Goal: Information Seeking & Learning: Learn about a topic

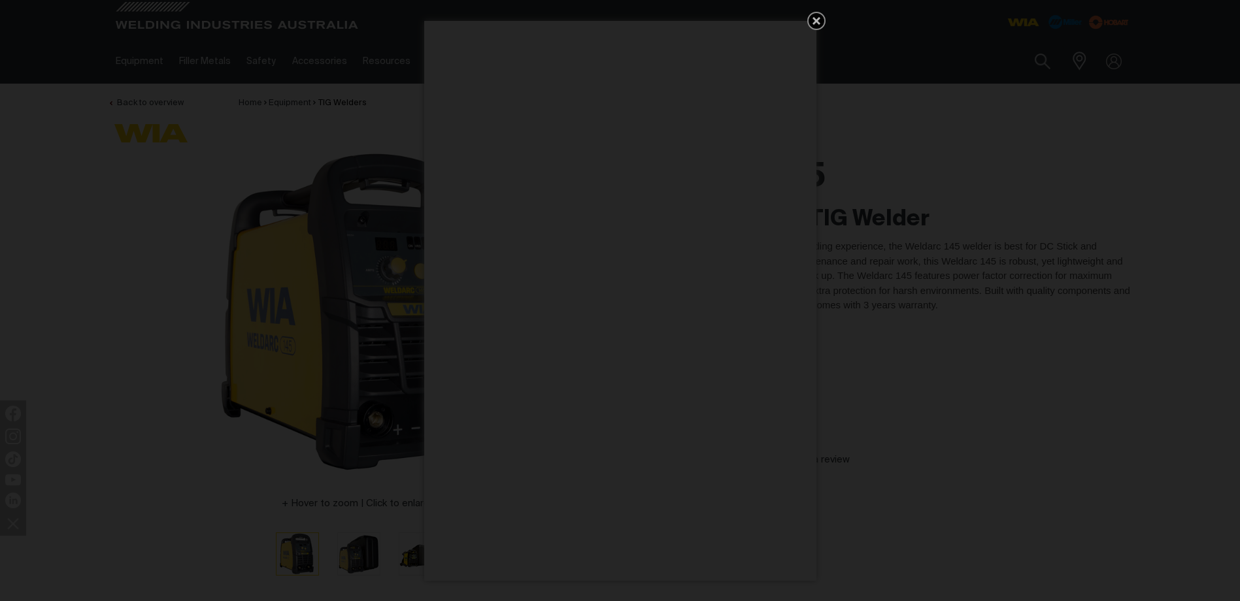
click at [813, 22] on icon "Get 5 WIA Welding Guides Free!" at bounding box center [817, 21] width 16 height 16
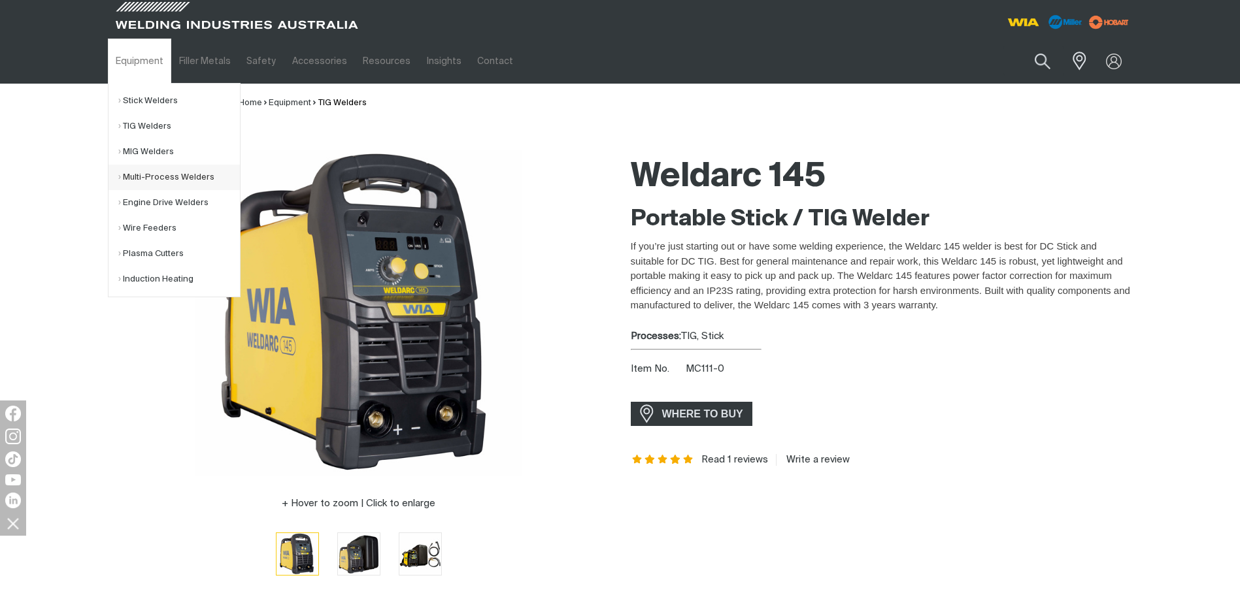
click at [162, 176] on link "Multi-Process Welders" at bounding box center [179, 177] width 122 height 25
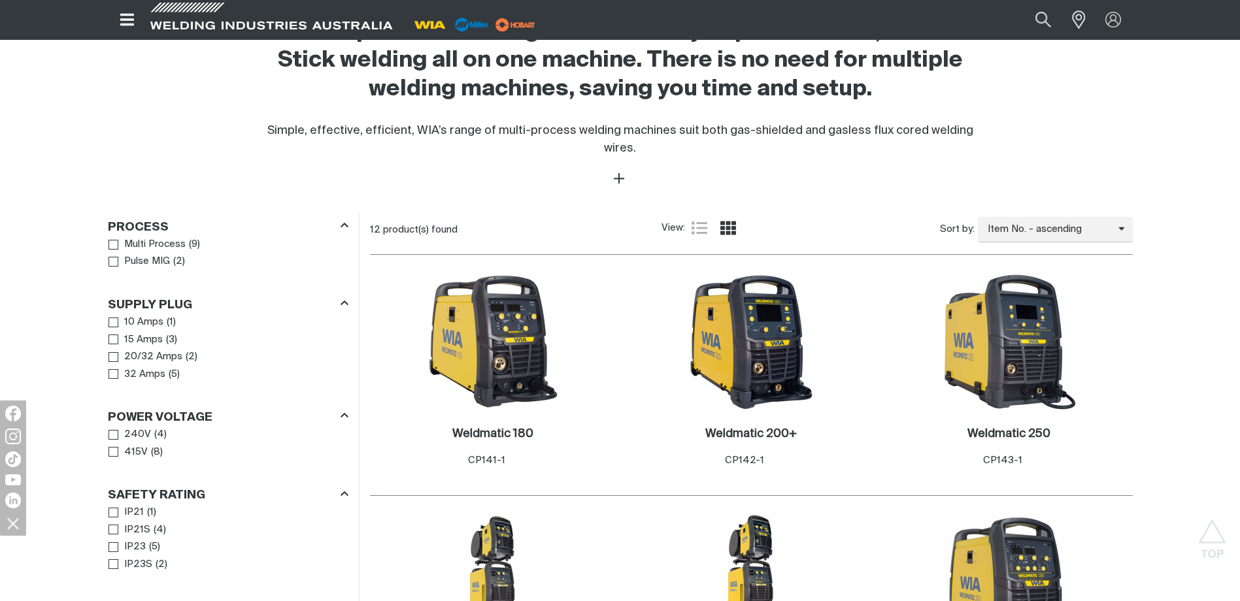
scroll to position [654, 0]
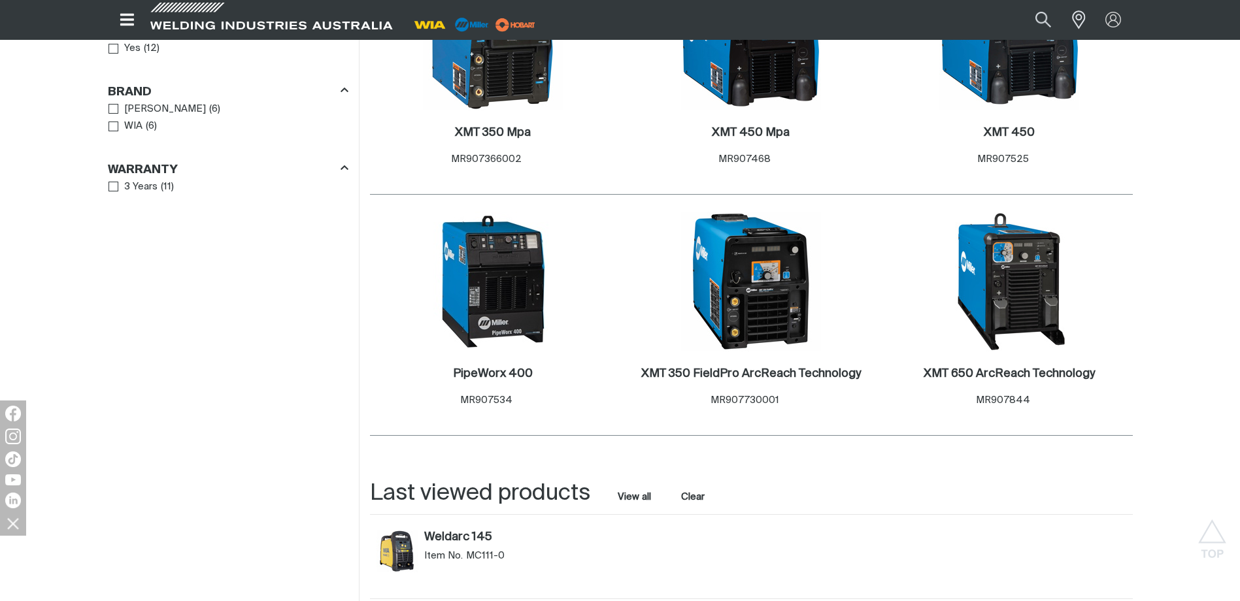
scroll to position [458, 0]
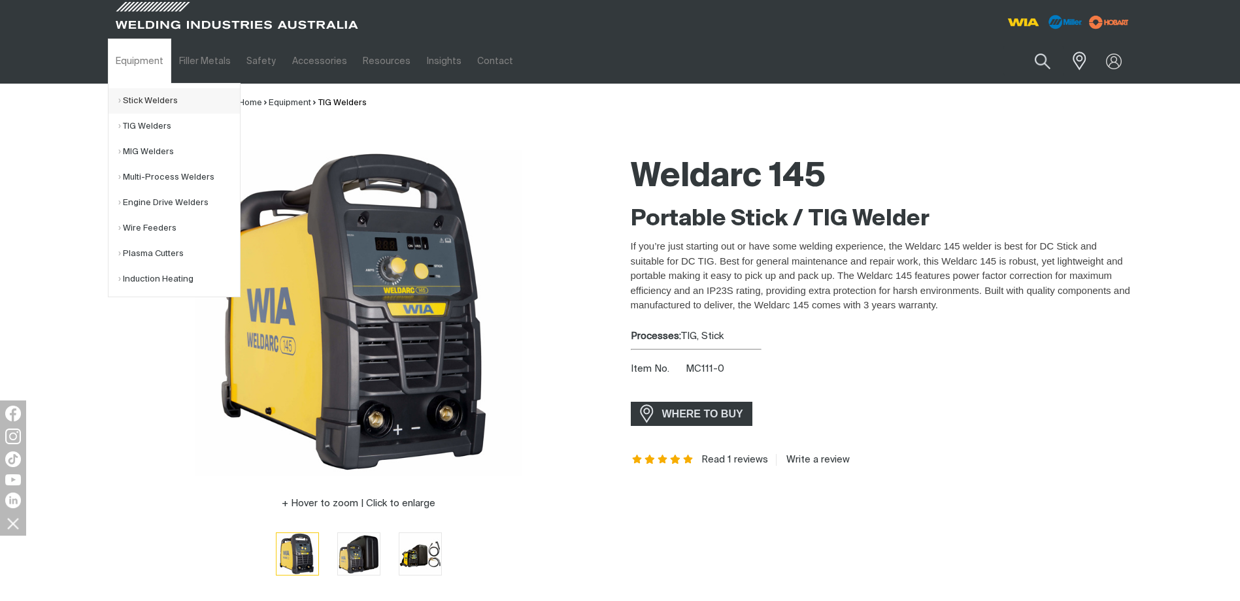
click at [149, 103] on link "Stick Welders" at bounding box center [179, 100] width 122 height 25
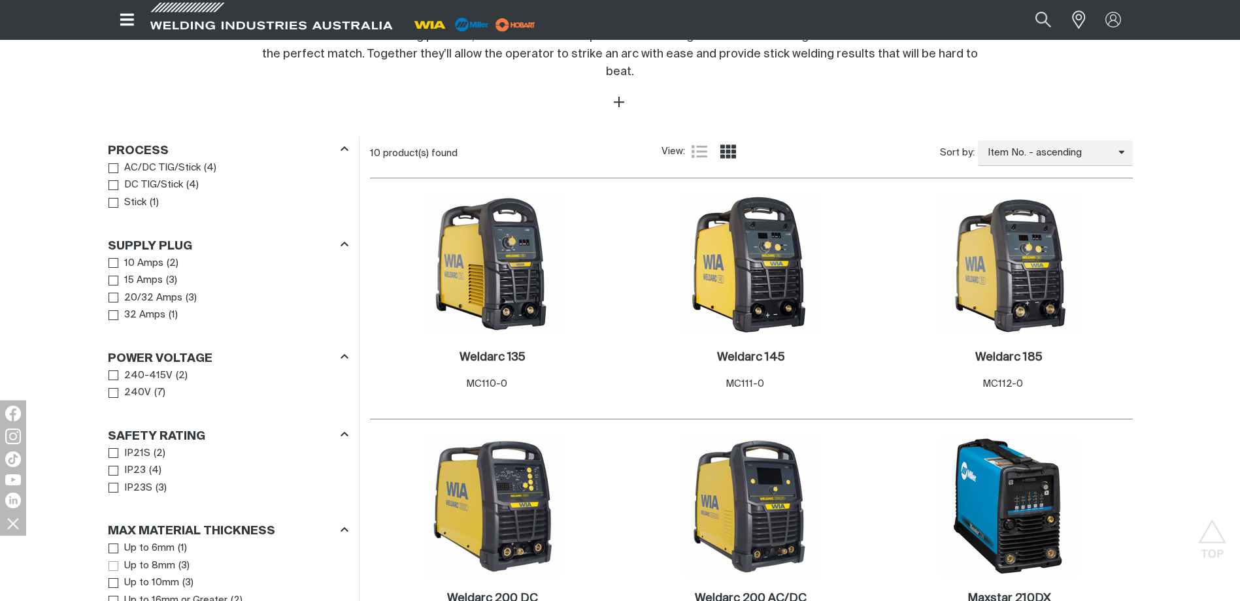
scroll to position [654, 0]
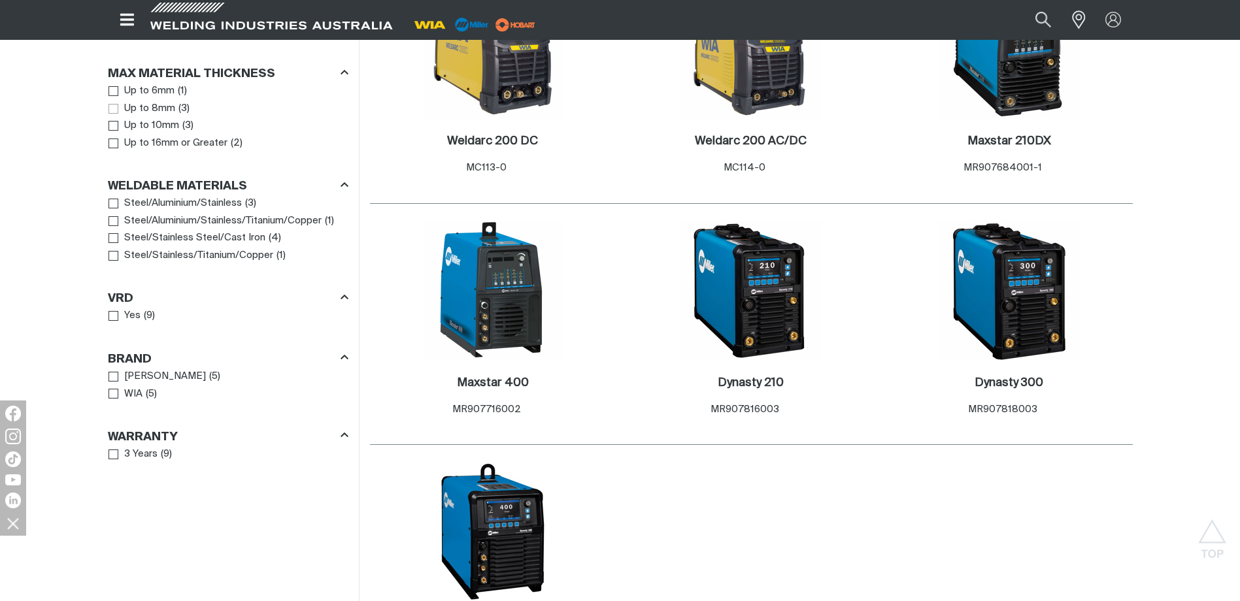
scroll to position [588, 0]
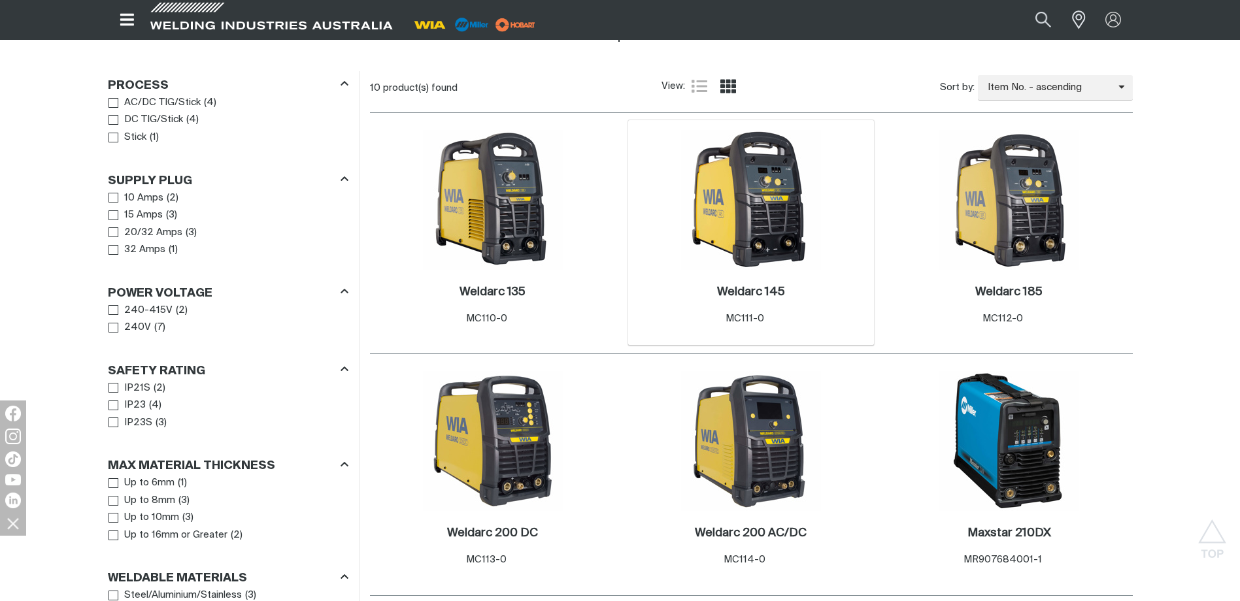
click at [725, 182] on img at bounding box center [751, 200] width 140 height 140
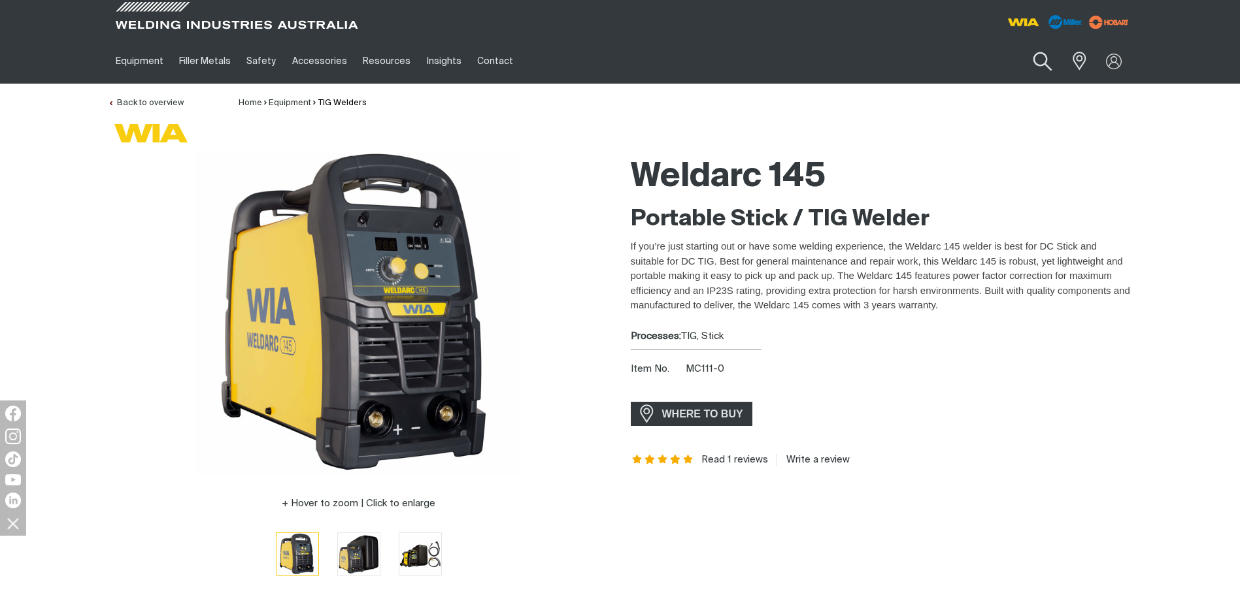
click at [1039, 56] on button "Search products" at bounding box center [1042, 61] width 53 height 37
click at [923, 66] on input "Search" at bounding box center [962, 60] width 201 height 29
type input "145i"
click at [1020, 46] on button "Search products" at bounding box center [1042, 61] width 44 height 31
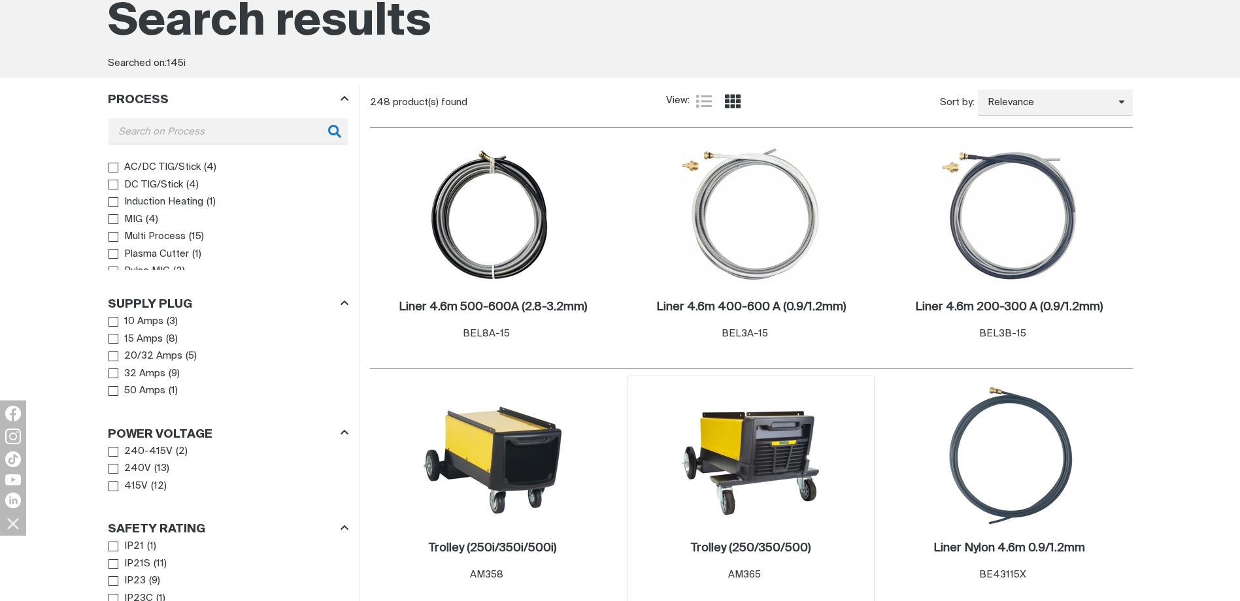
scroll to position [261, 0]
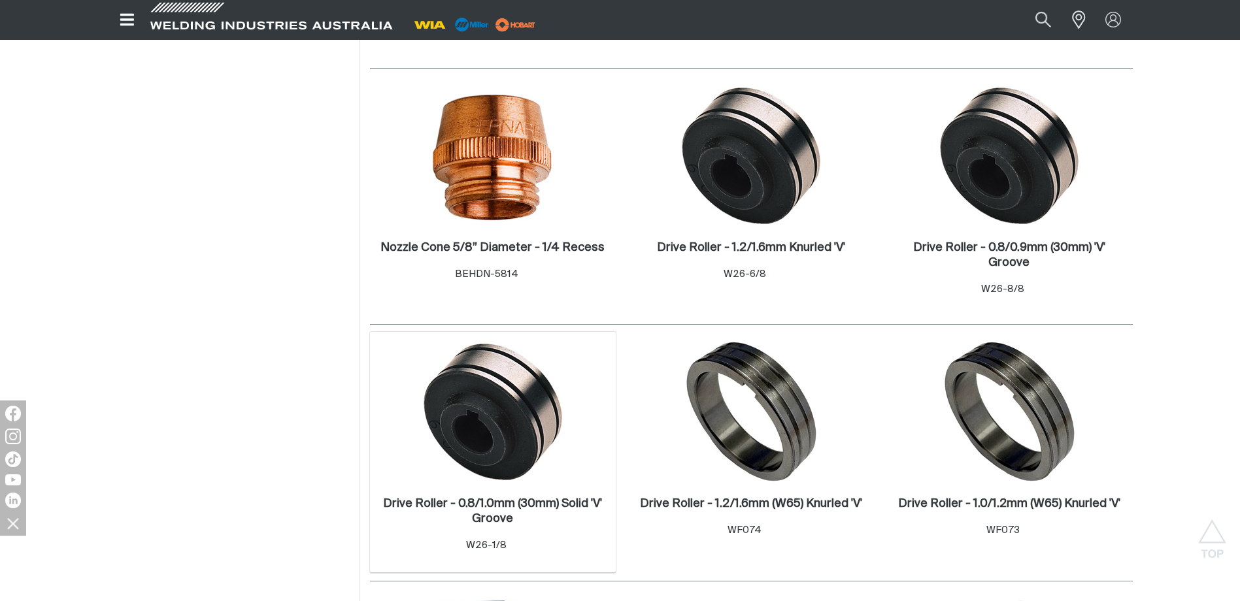
scroll to position [2092, 0]
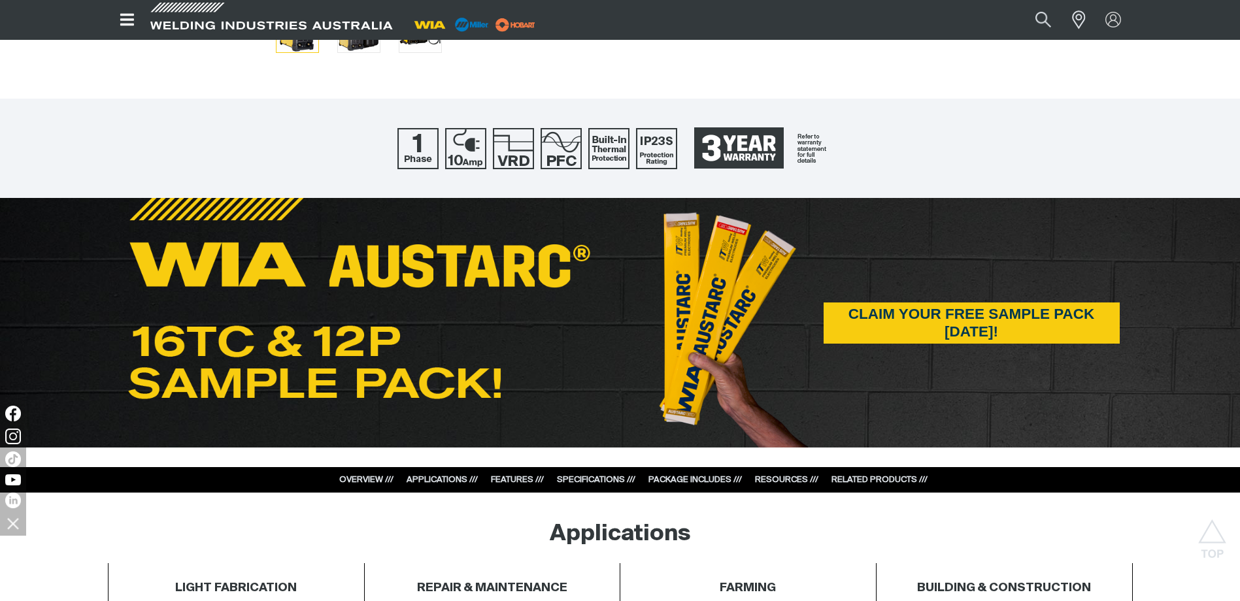
scroll to position [654, 0]
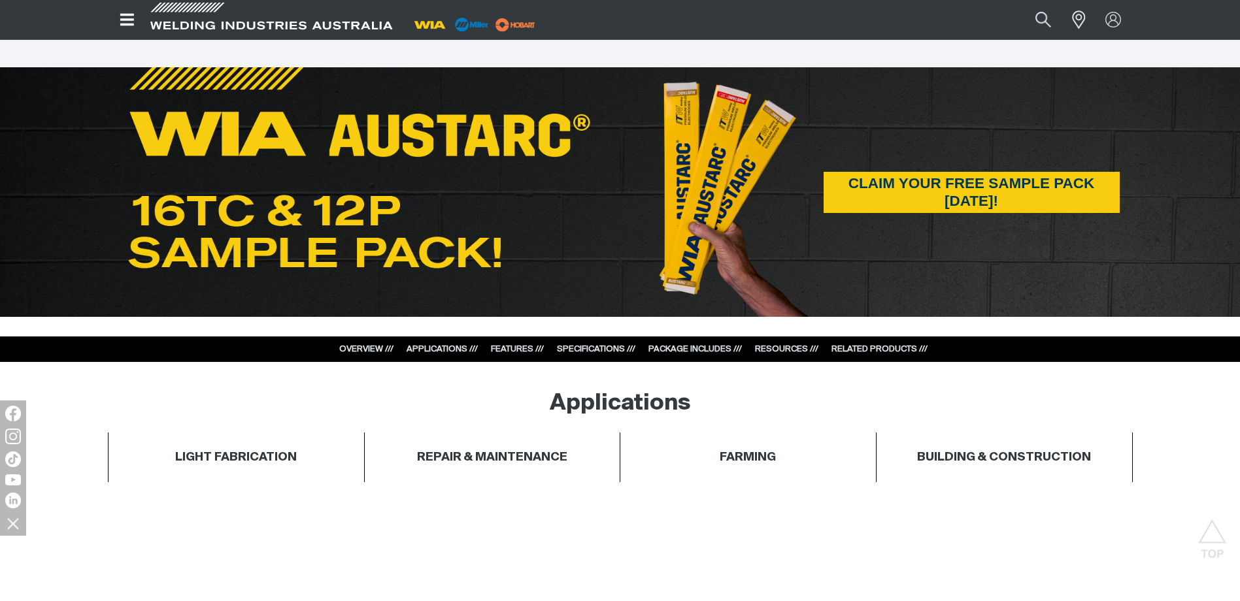
click at [566, 344] on div "SPECIFICATIONS ///" at bounding box center [596, 349] width 78 height 13
click at [580, 349] on link "SPECIFICATIONS ///" at bounding box center [596, 349] width 78 height 8
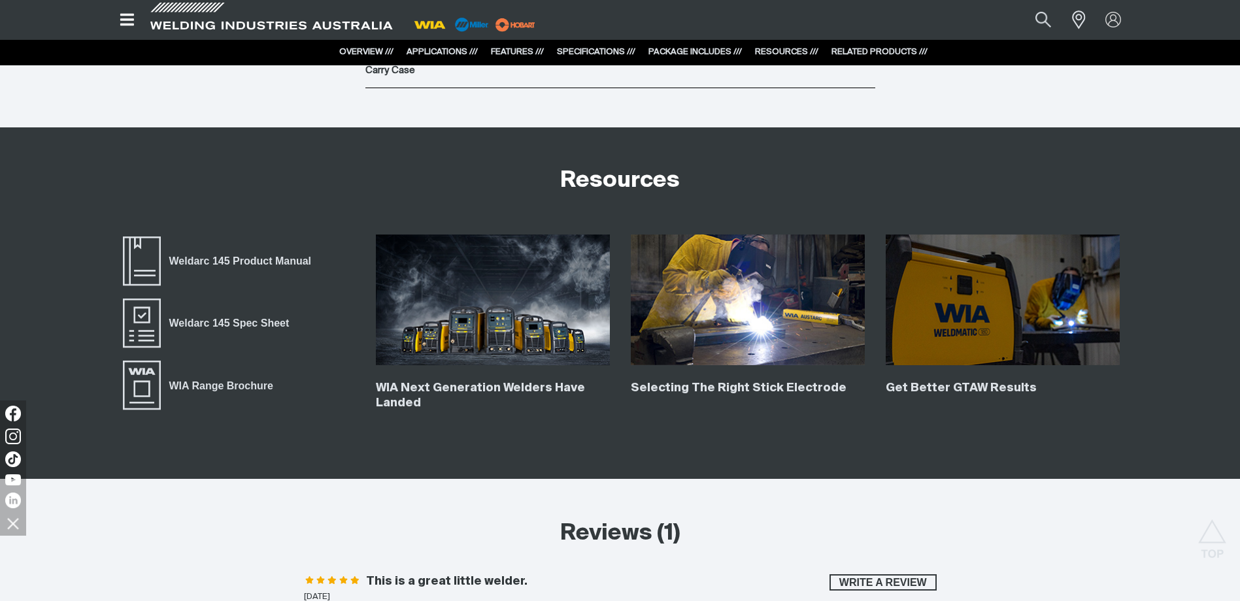
scroll to position [4795, 0]
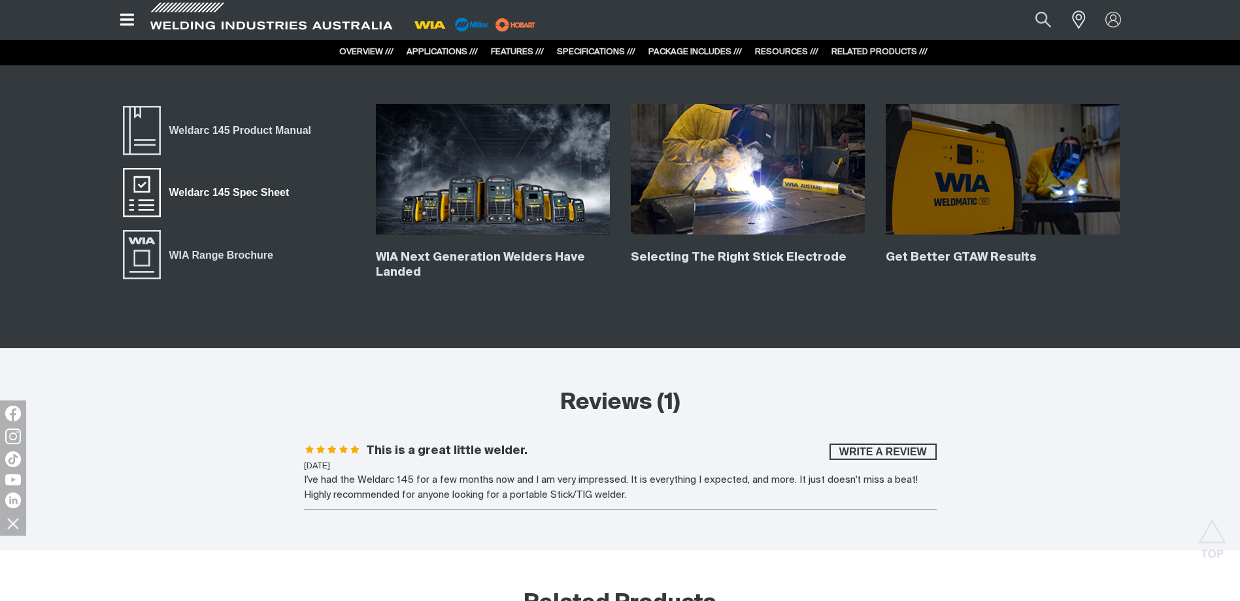
click at [186, 187] on span "Weldarc 145 Spec Sheet" at bounding box center [229, 192] width 137 height 17
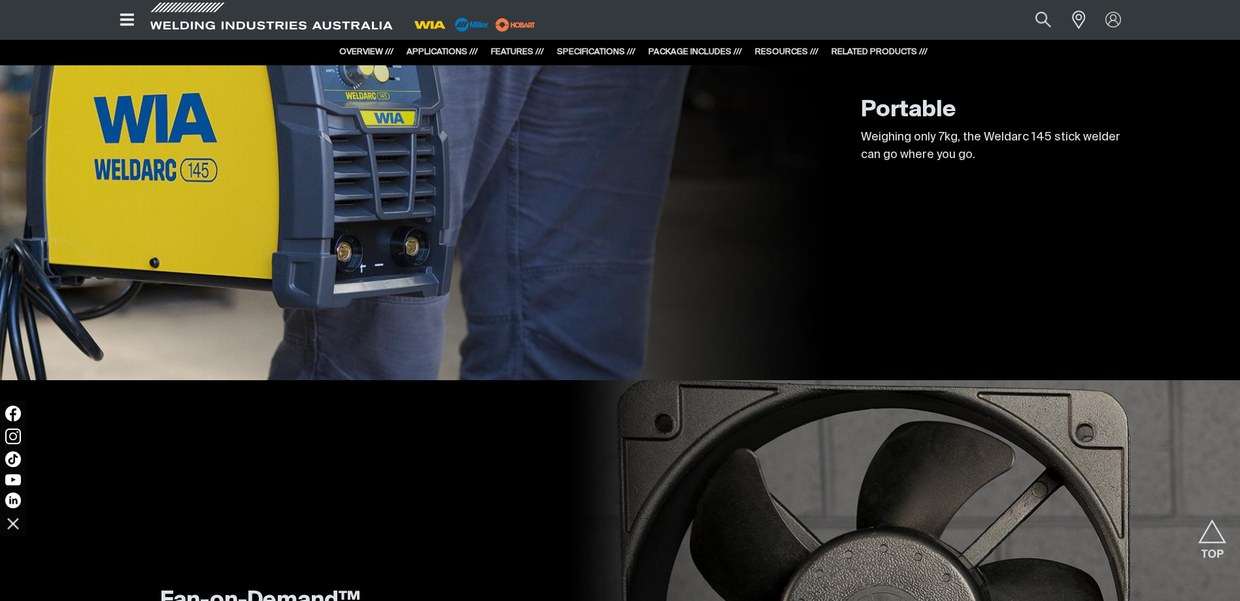
scroll to position [1191, 0]
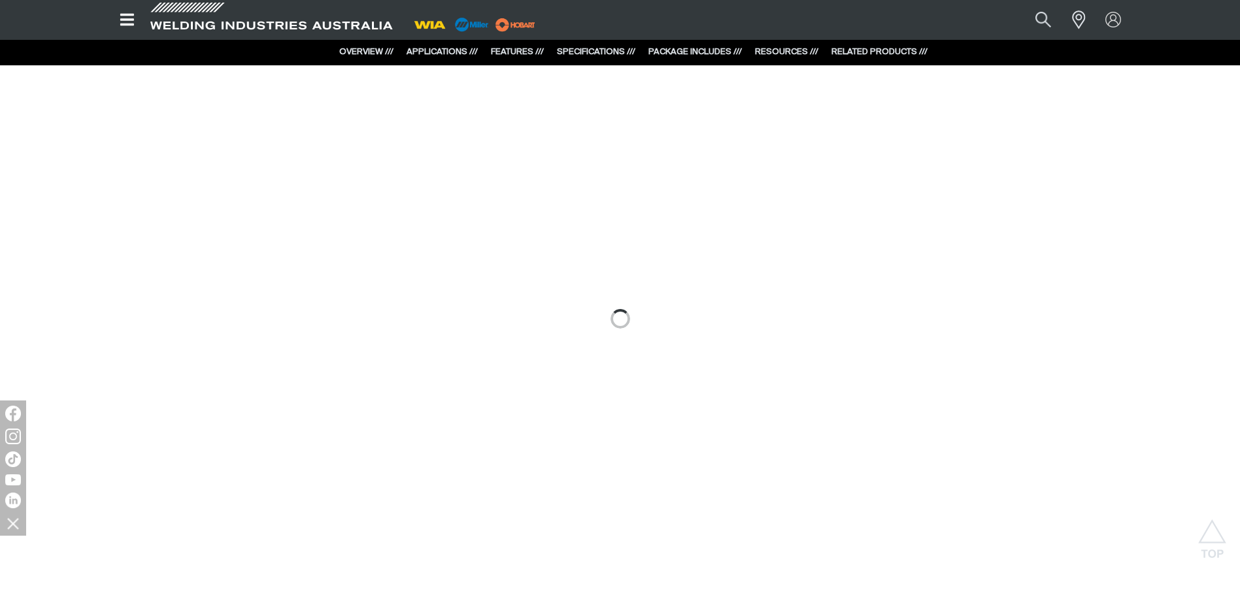
click at [125, 22] on icon "Open top menu" at bounding box center [127, 20] width 19 height 16
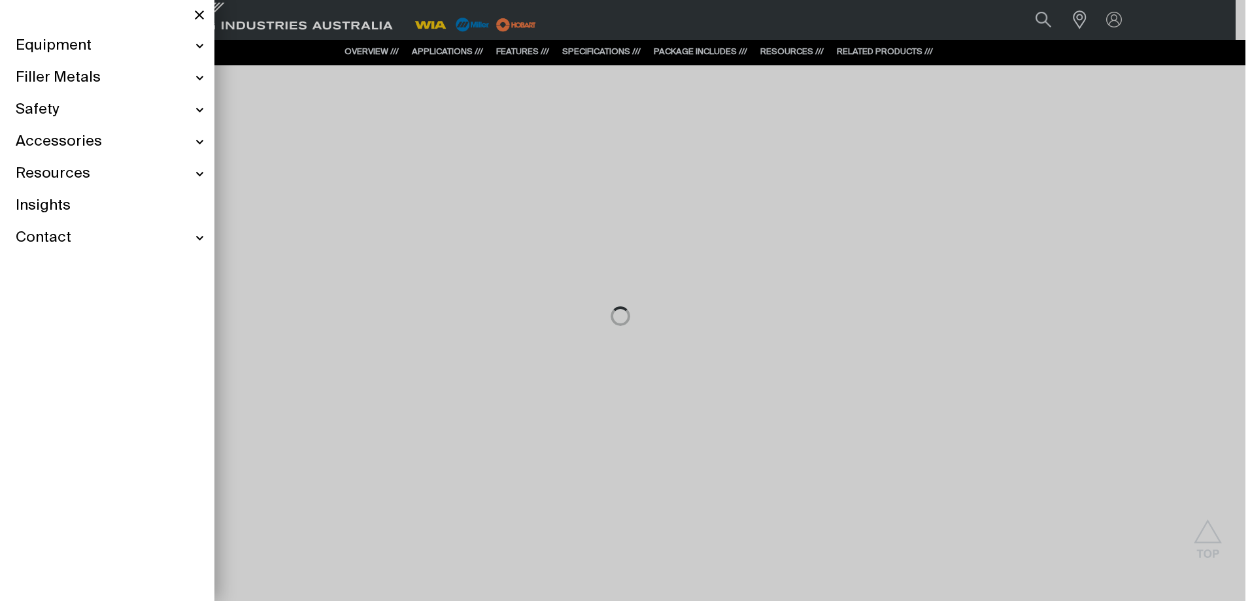
scroll to position [1194, 0]
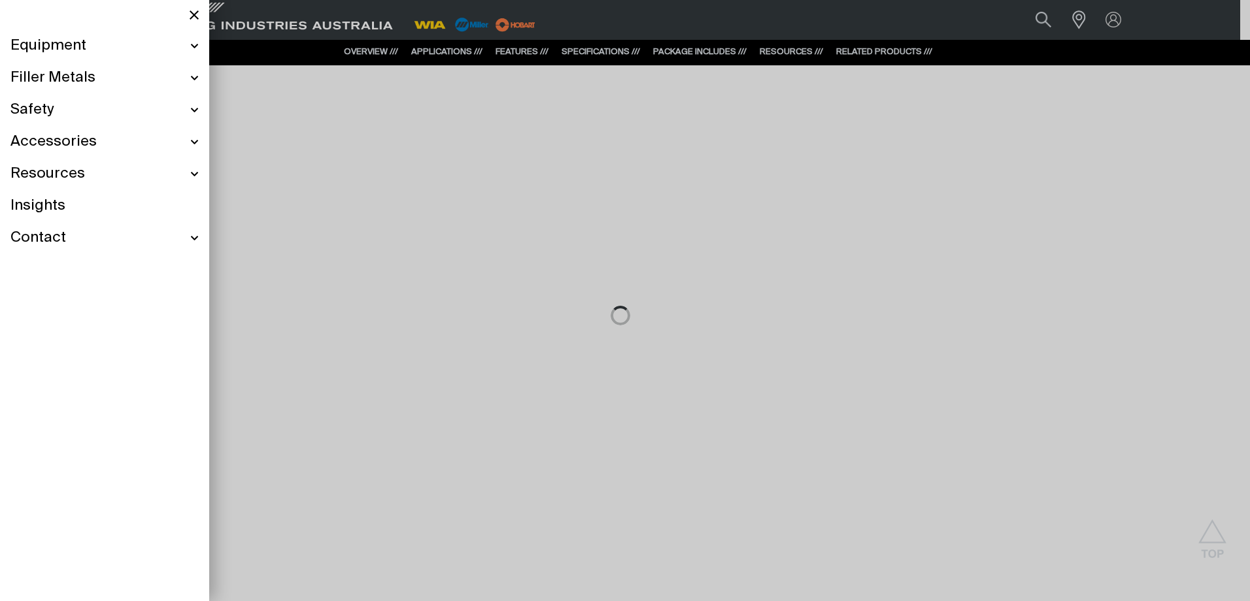
click at [73, 242] on div "Contact" at bounding box center [104, 238] width 188 height 32
click at [84, 268] on span "Customer Support" at bounding box center [66, 268] width 84 height 10
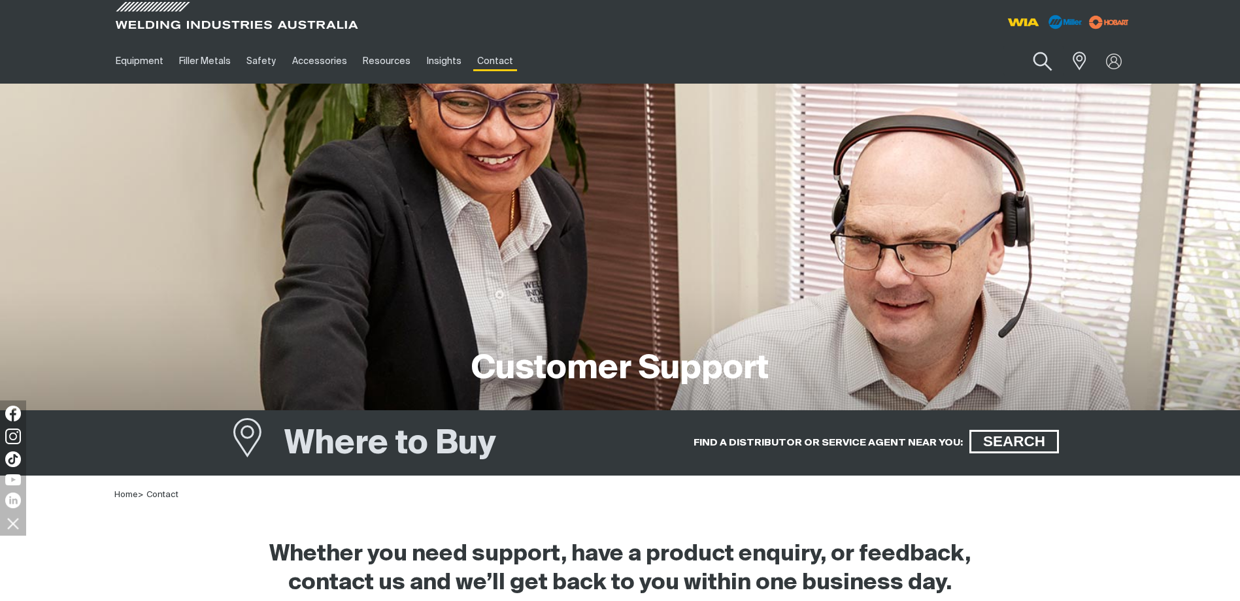
click at [1039, 65] on button "Search products" at bounding box center [1042, 61] width 53 height 37
click at [960, 58] on input "Search" at bounding box center [962, 60] width 201 height 29
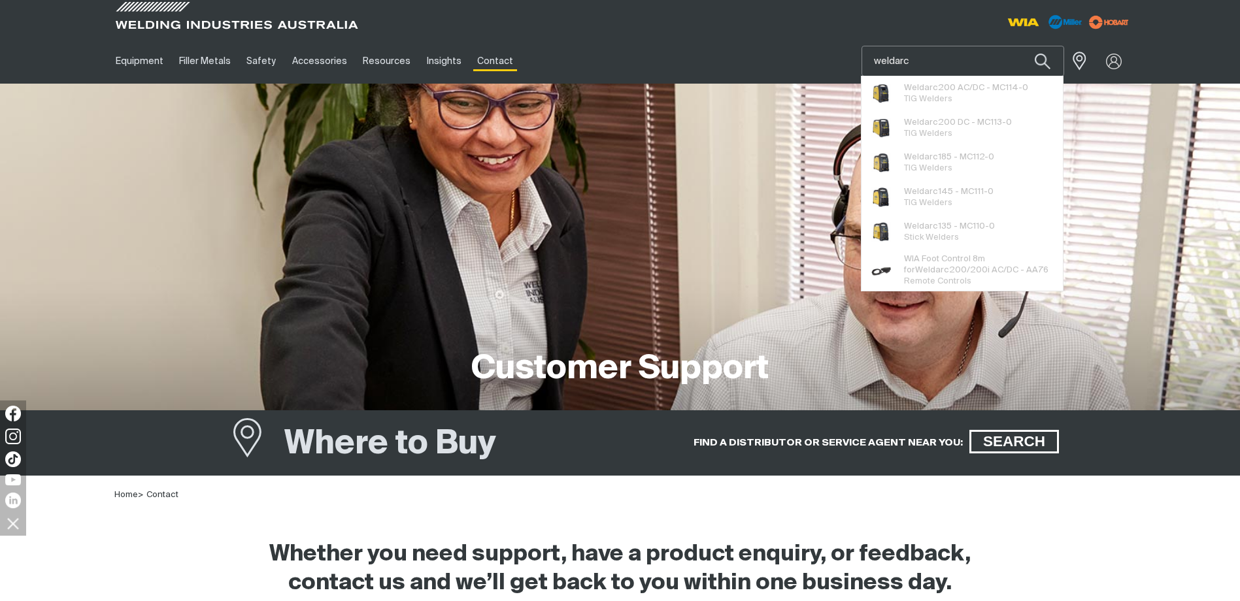
drag, startPoint x: 952, startPoint y: 59, endPoint x: 852, endPoint y: 61, distance: 100.0
click at [852, 61] on div "Equipment Stick Welders TIG Welders MIG Welders Multi-Process Welders Engine Dr…" at bounding box center [620, 61] width 1025 height 45
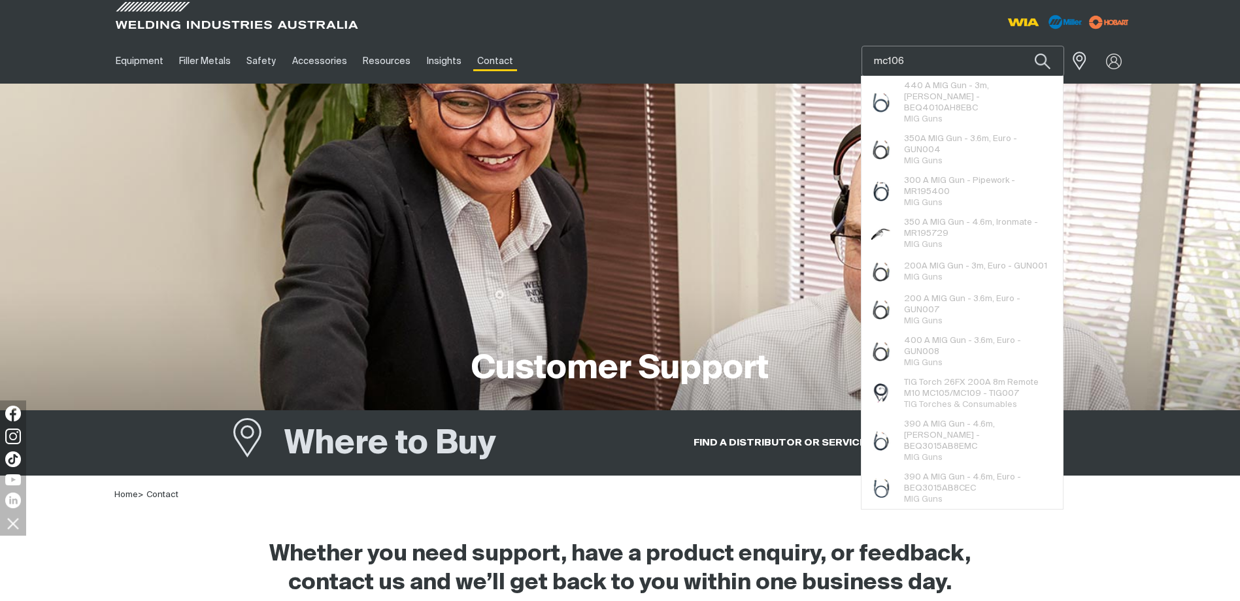
type input "mc106"
click at [1020, 46] on button "Search products" at bounding box center [1042, 61] width 44 height 31
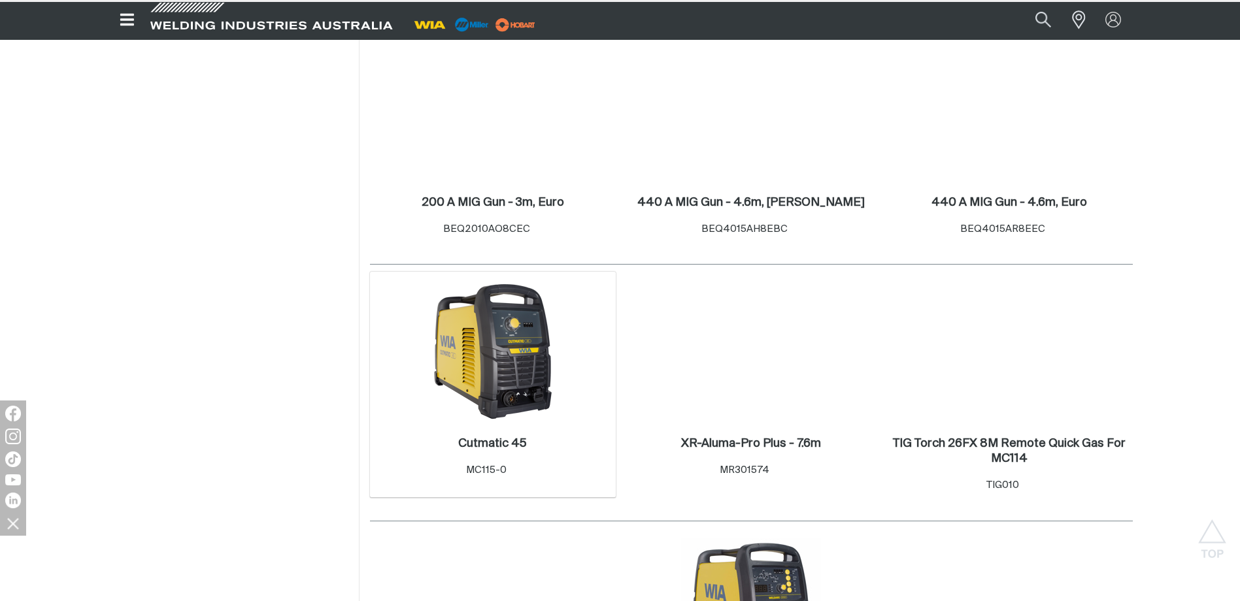
scroll to position [1765, 0]
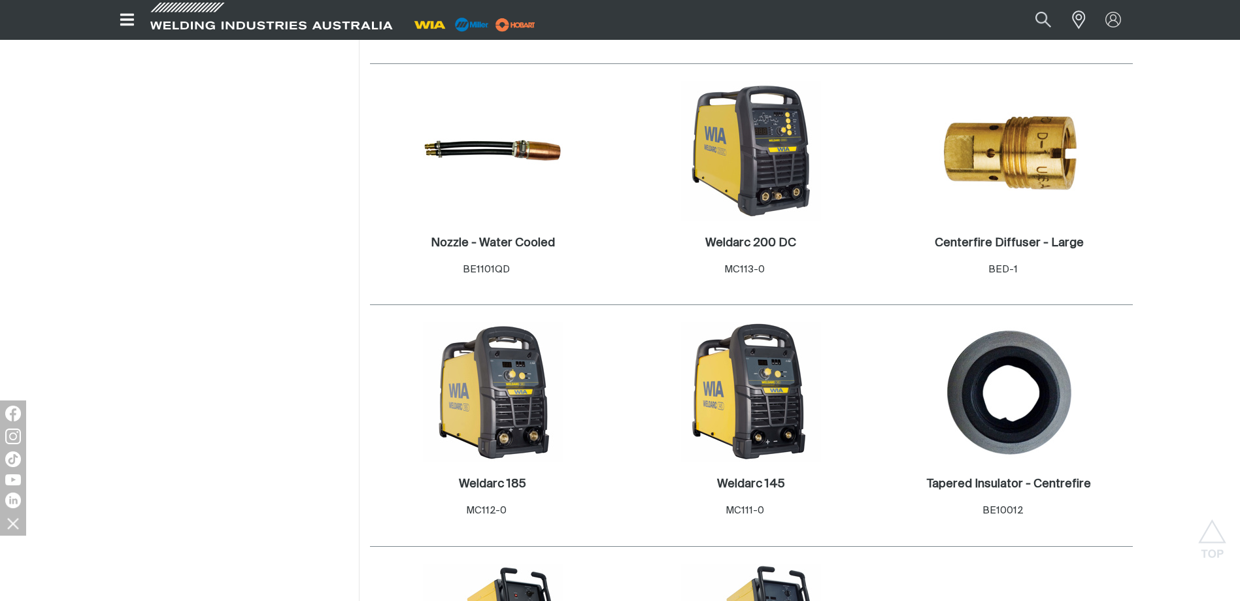
scroll to position [2549, 0]
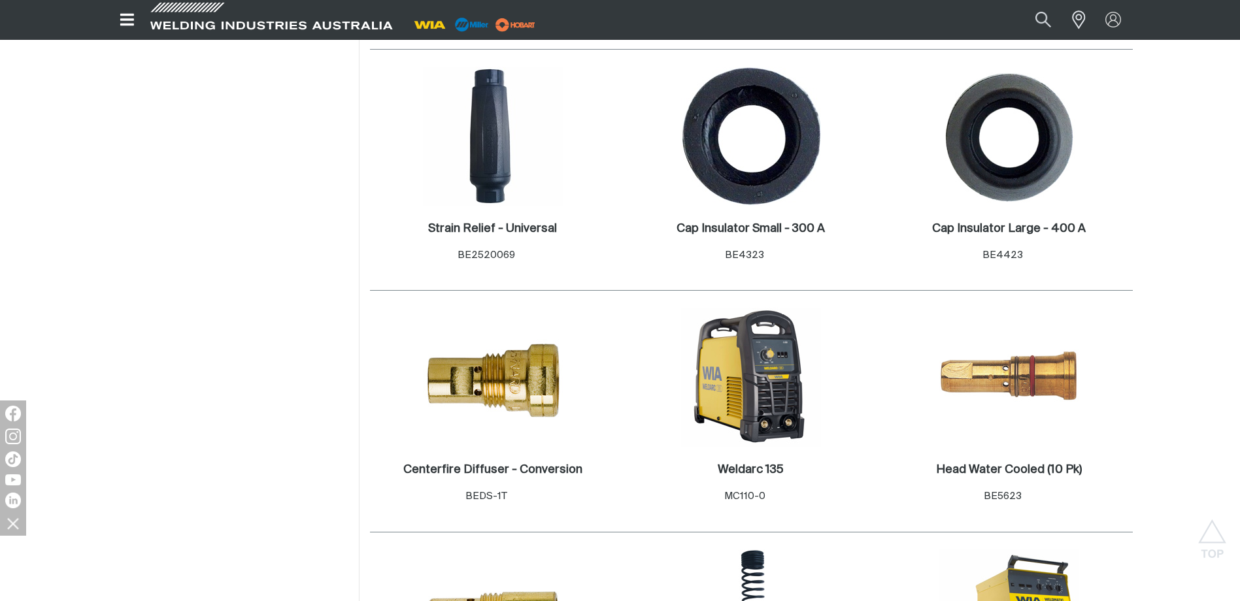
scroll to position [3268, 0]
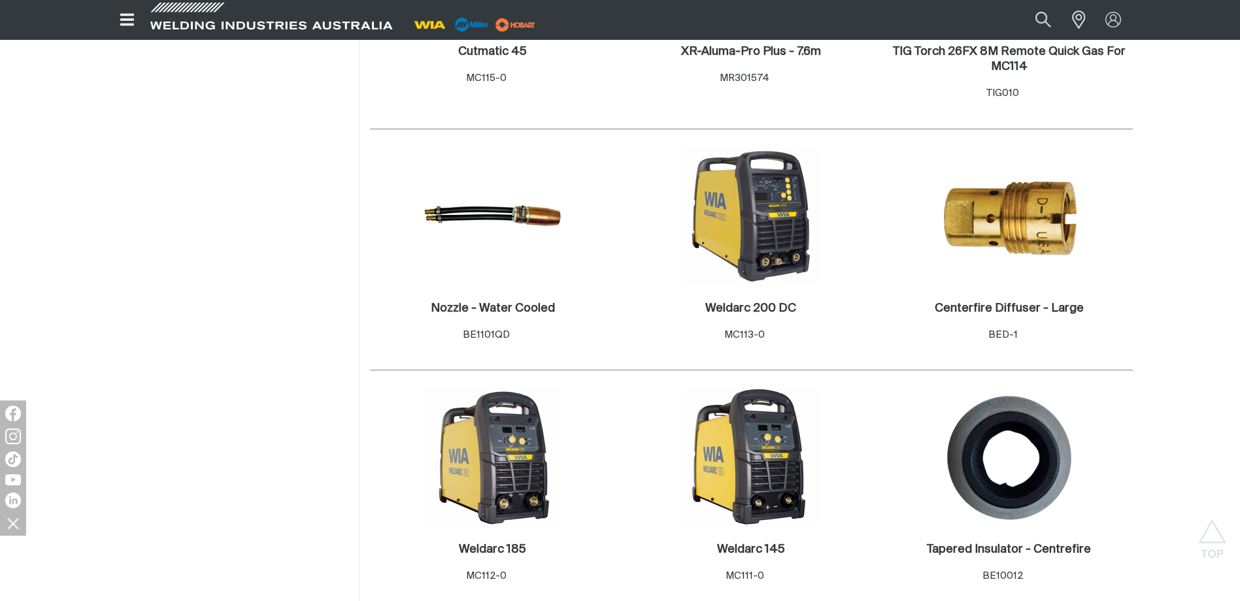
scroll to position [2157, 0]
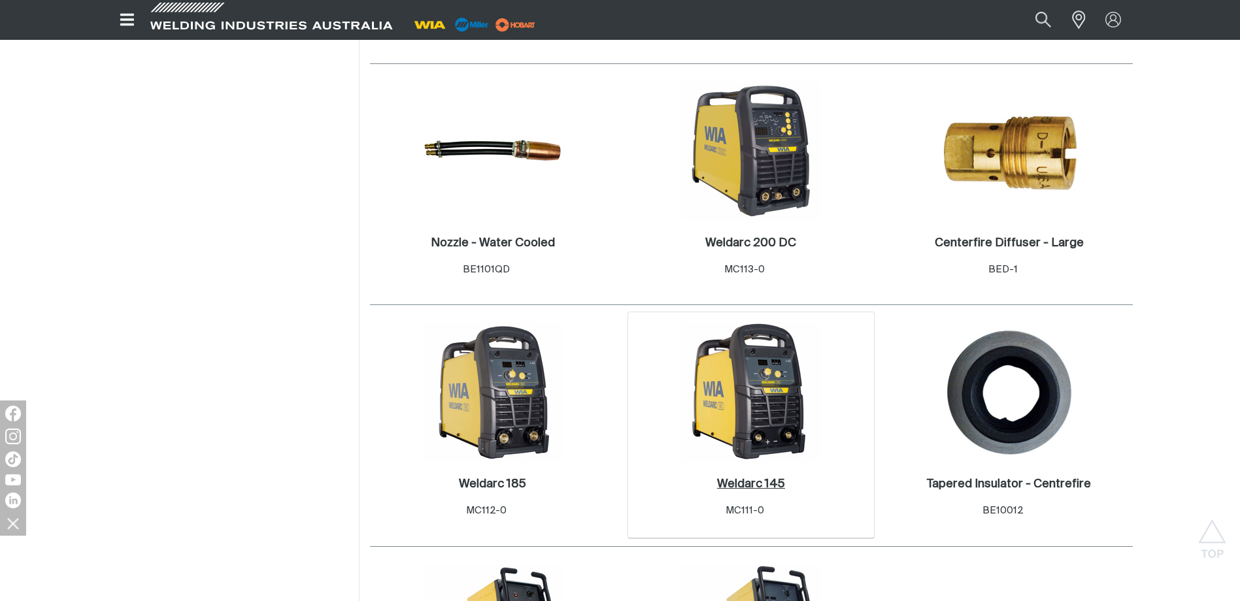
click at [746, 486] on h2 "Weldarc 145 ." at bounding box center [751, 484] width 68 height 12
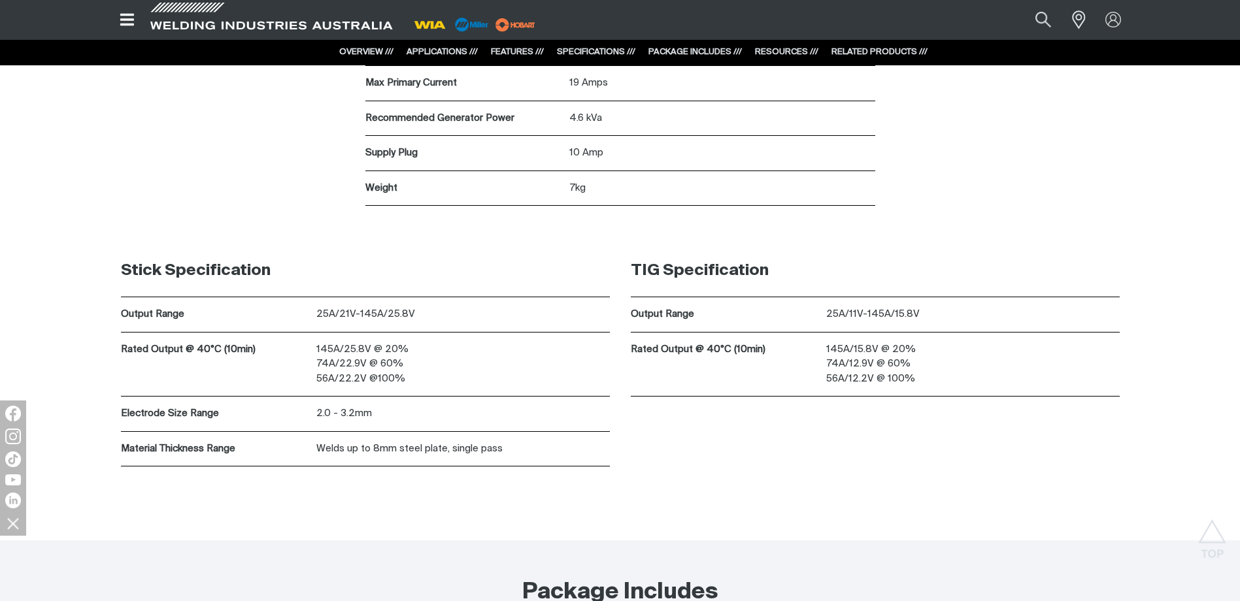
scroll to position [4183, 0]
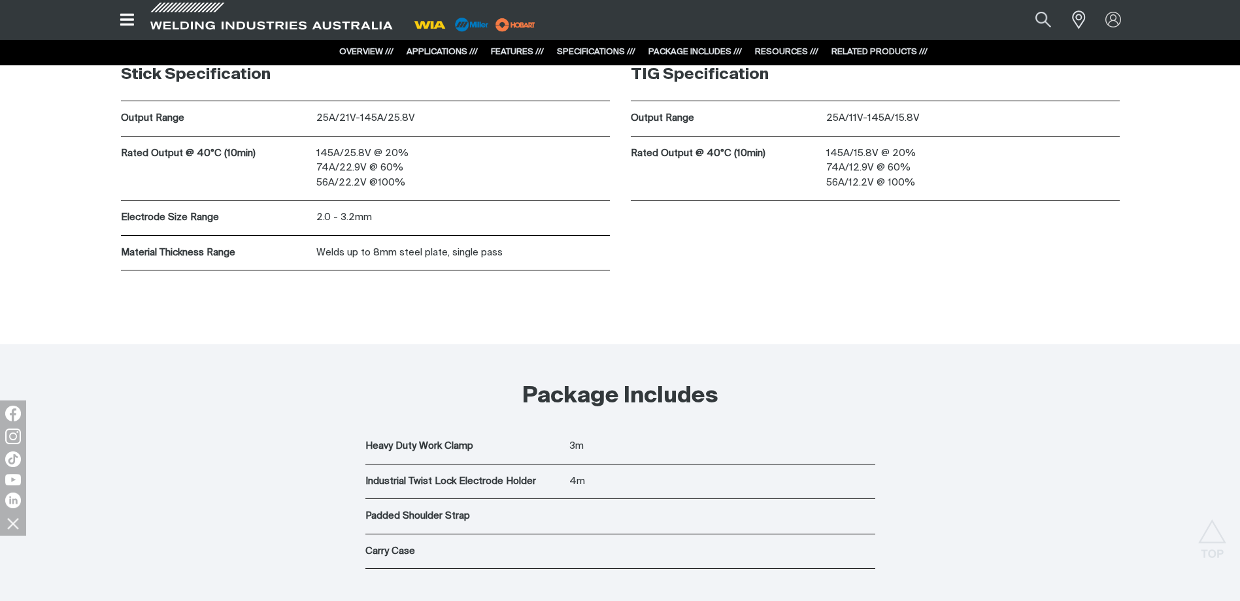
click at [846, 329] on div "Stick Specification Output Range 25A/21V-145A/25.8V Rated Output @ 40°C (10min)…" at bounding box center [620, 196] width 1046 height 295
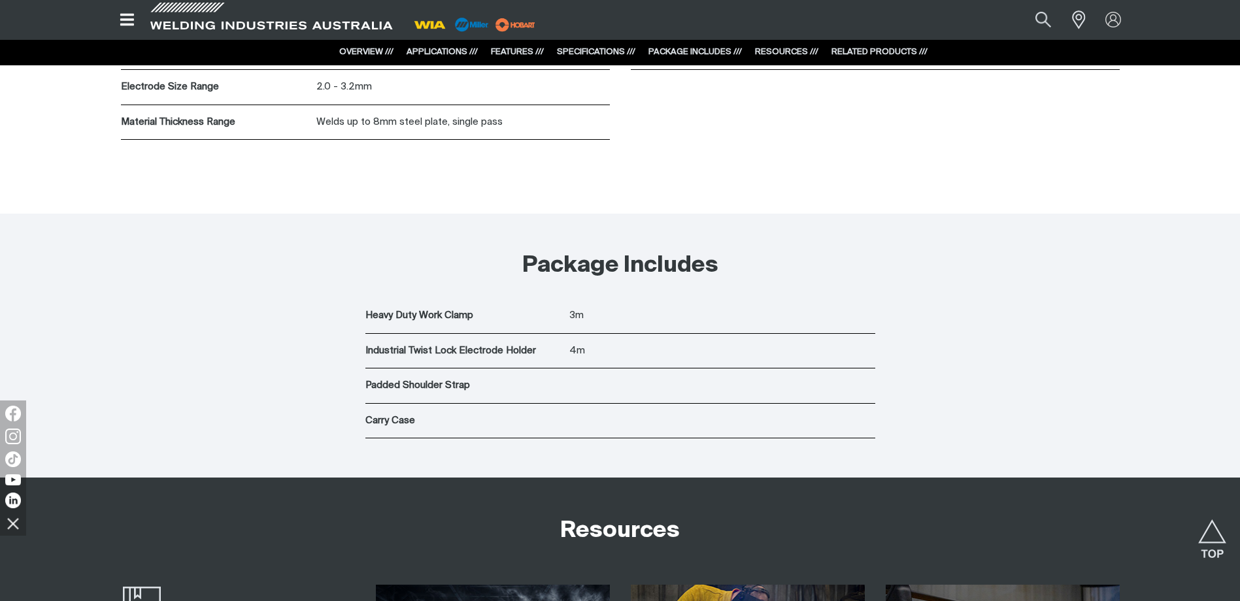
scroll to position [4510, 0]
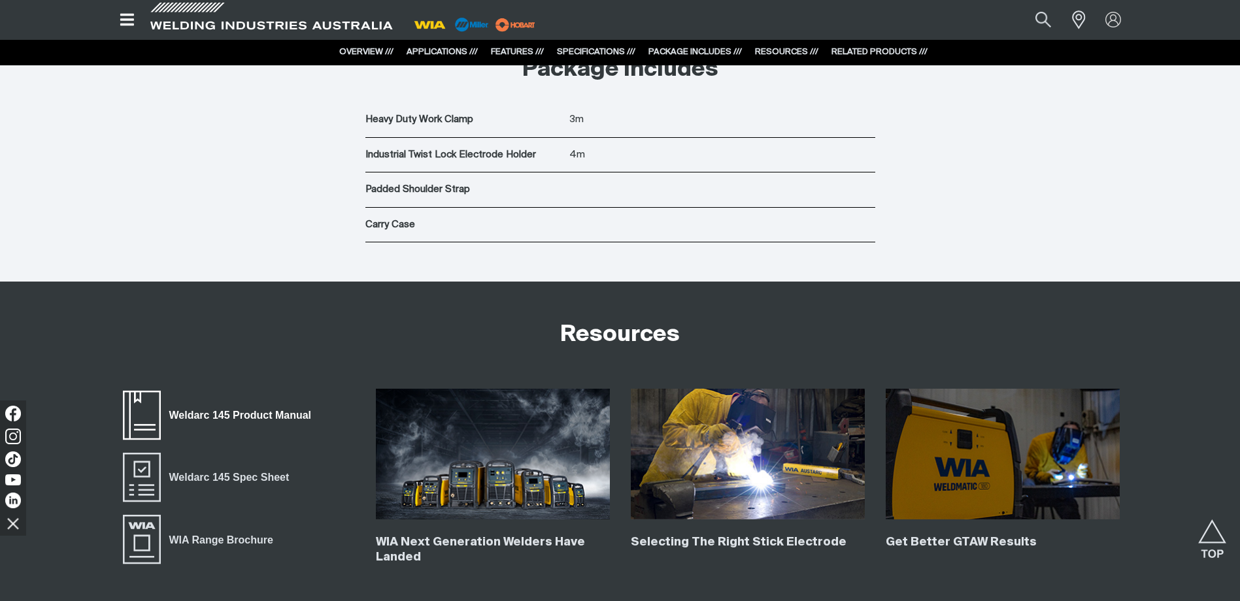
click at [262, 417] on span "Weldarc 145 Product Manual" at bounding box center [240, 415] width 159 height 17
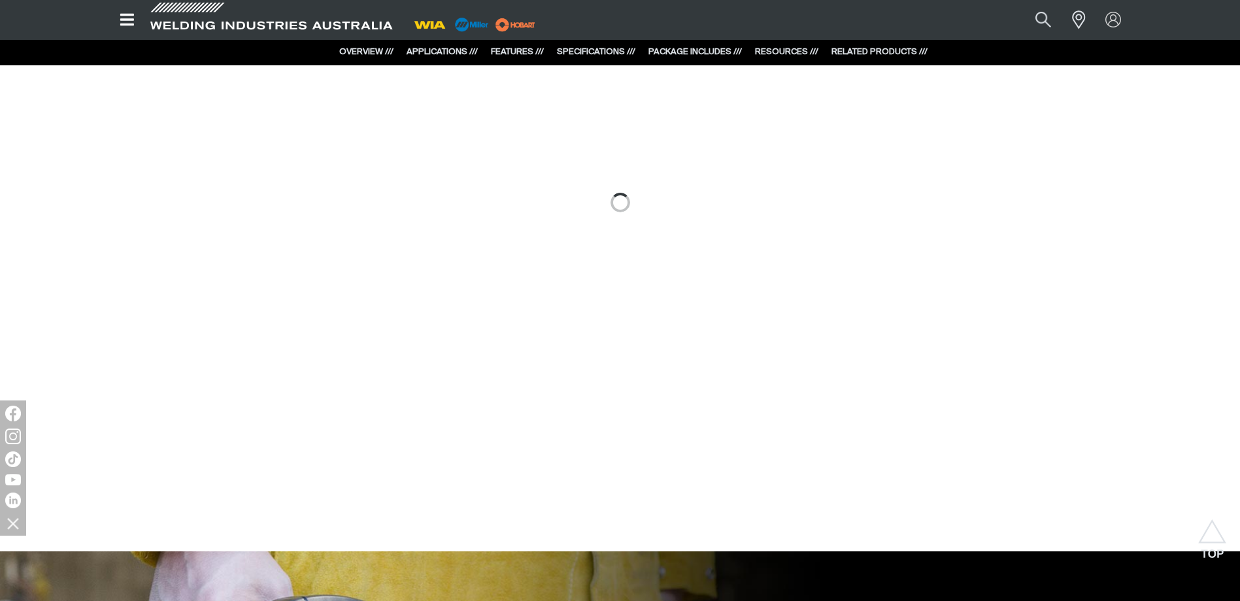
scroll to position [719, 0]
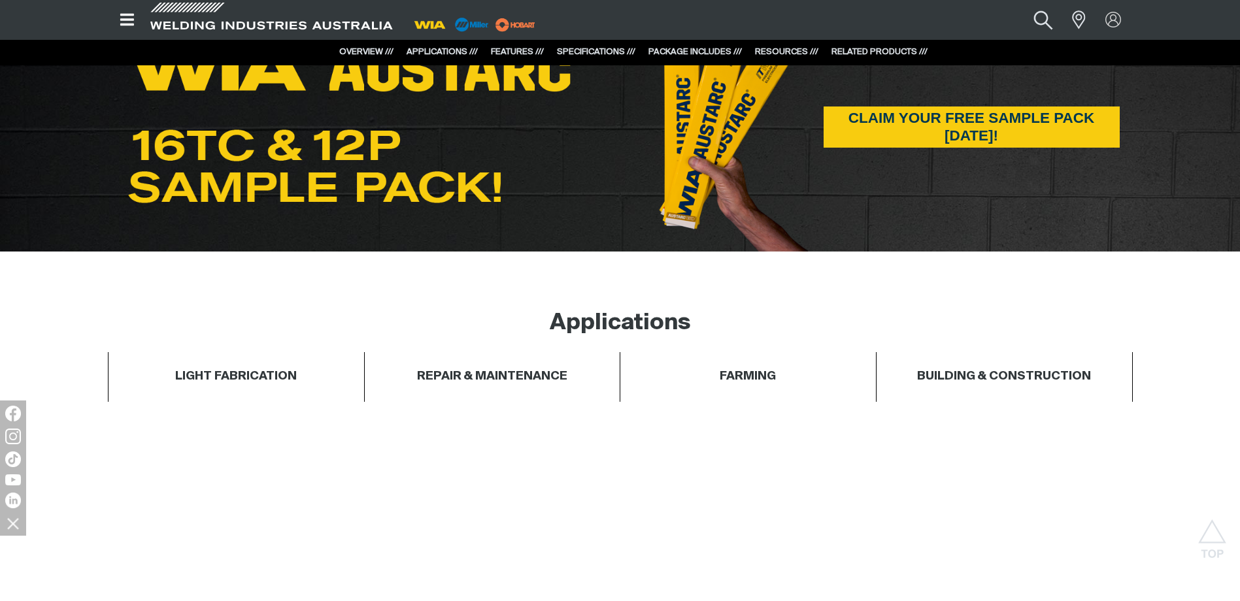
click at [1042, 22] on button "Search products" at bounding box center [1042, 19] width 53 height 35
drag, startPoint x: 914, startPoint y: 23, endPoint x: 892, endPoint y: 21, distance: 23.0
click at [892, 21] on input "mc106" at bounding box center [963, 20] width 201 height 28
type input "mc1123"
click at [1021, 5] on button "Search products" at bounding box center [1043, 19] width 44 height 29
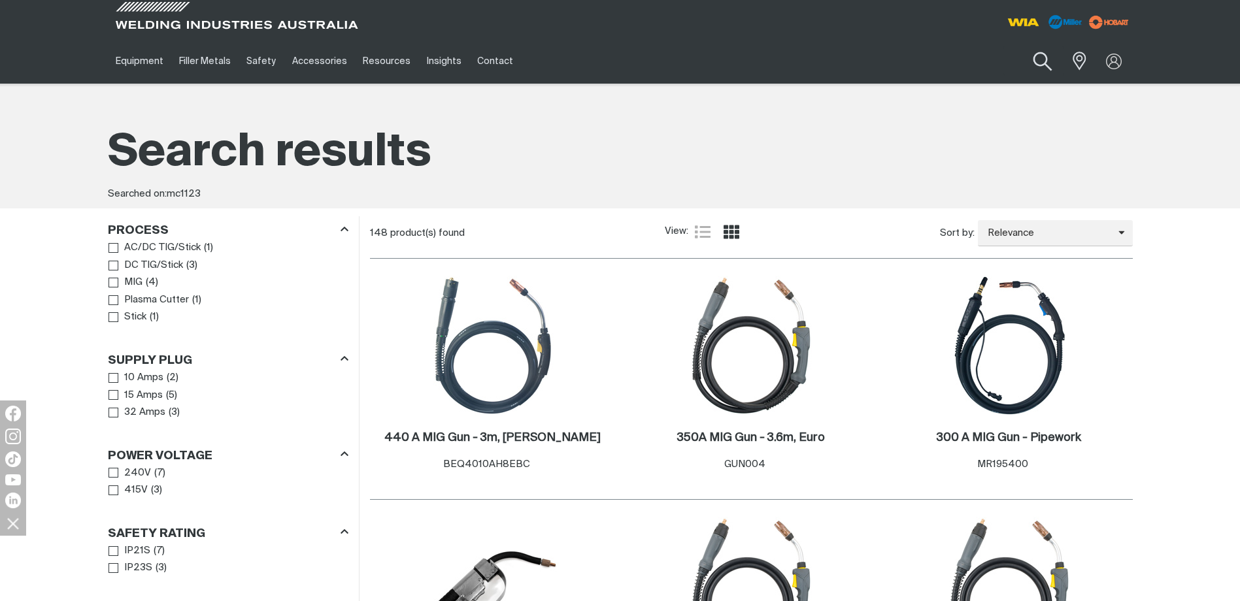
click at [1046, 60] on button "Search products" at bounding box center [1042, 61] width 53 height 37
click at [942, 56] on input "mc1123" at bounding box center [962, 60] width 201 height 29
drag, startPoint x: 915, startPoint y: 61, endPoint x: 854, endPoint y: 61, distance: 60.8
click at [854, 61] on div "Equipment Stick Welders TIG Welders MIG Welders Multi-Process Welders Engine Dr…" at bounding box center [620, 61] width 1025 height 45
click at [1020, 46] on button "Search products" at bounding box center [1042, 61] width 44 height 31
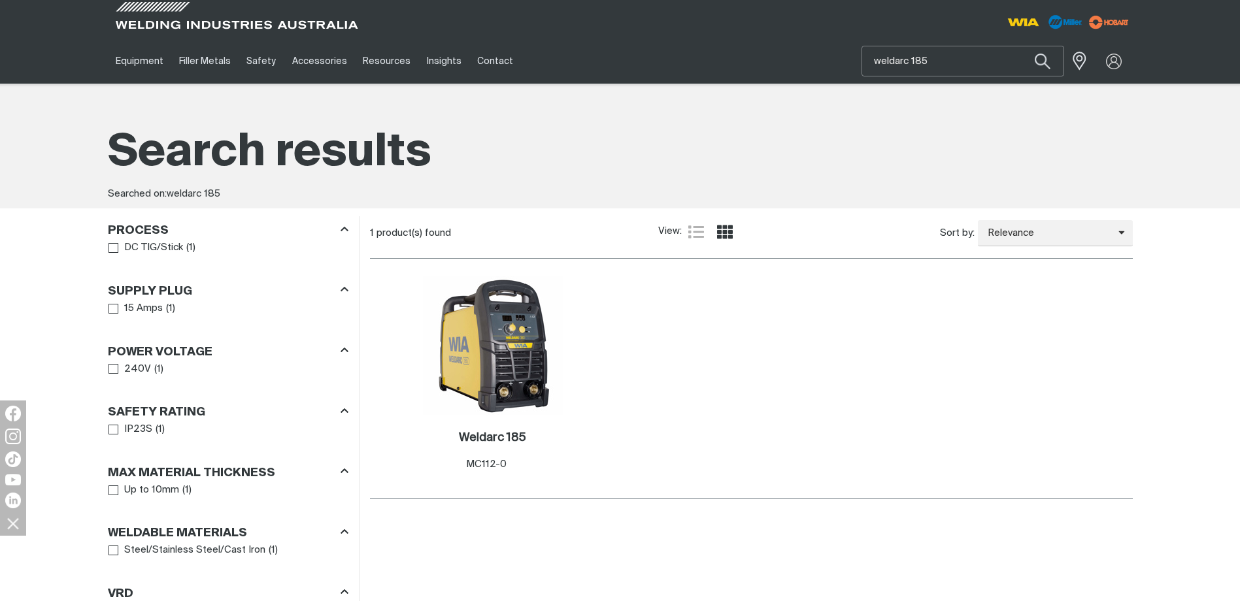
click at [937, 59] on input "weldarc 185" at bounding box center [962, 60] width 201 height 29
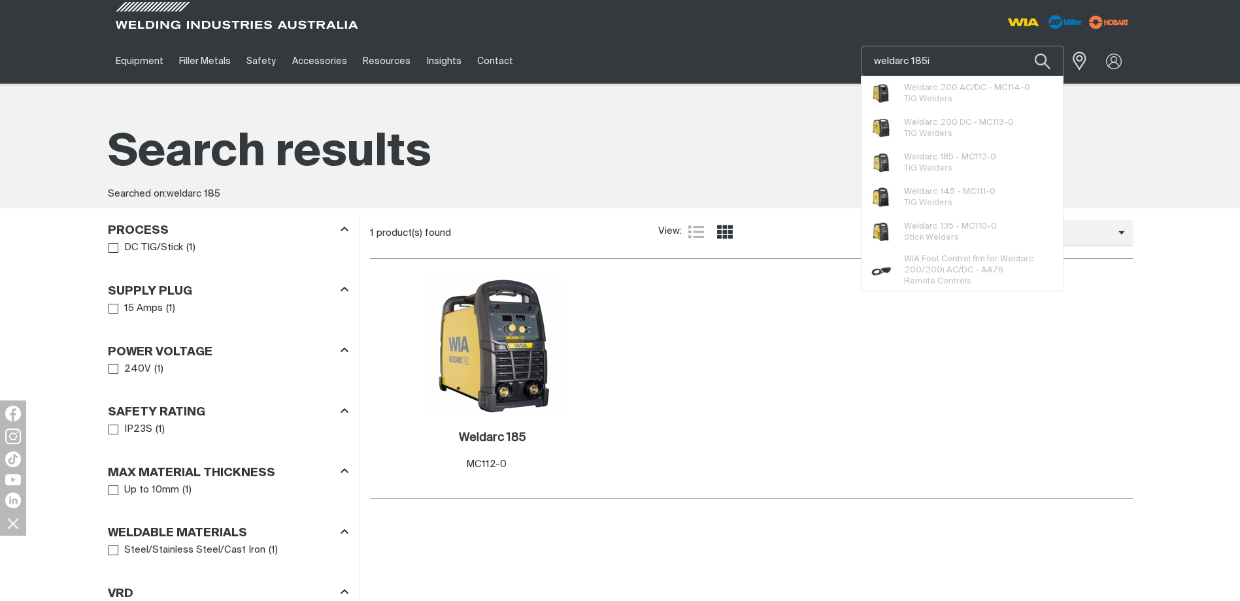
type input "weldarc 185i"
click at [1020, 46] on button "Search products" at bounding box center [1042, 61] width 44 height 31
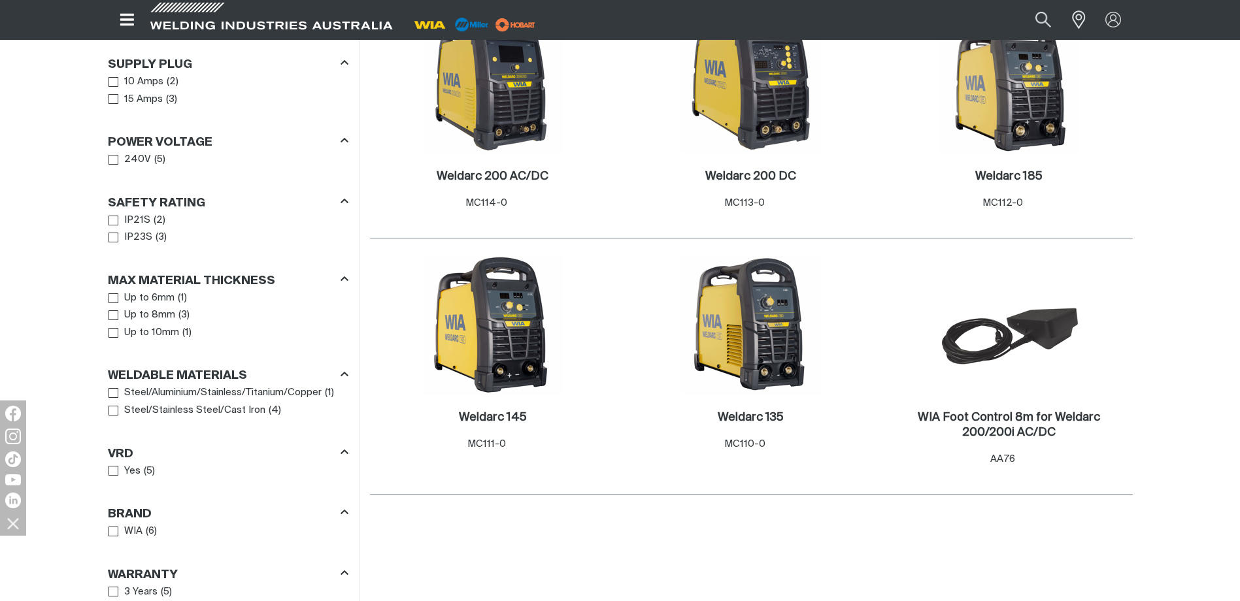
scroll to position [392, 0]
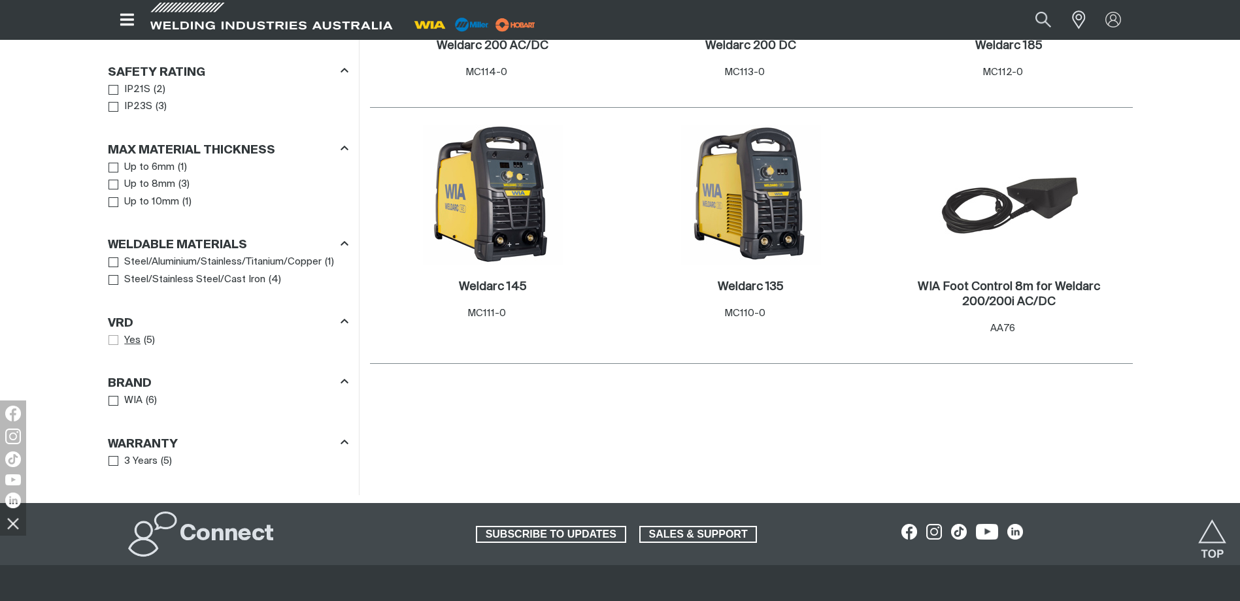
click at [116, 339] on span "VRD" at bounding box center [114, 340] width 10 height 10
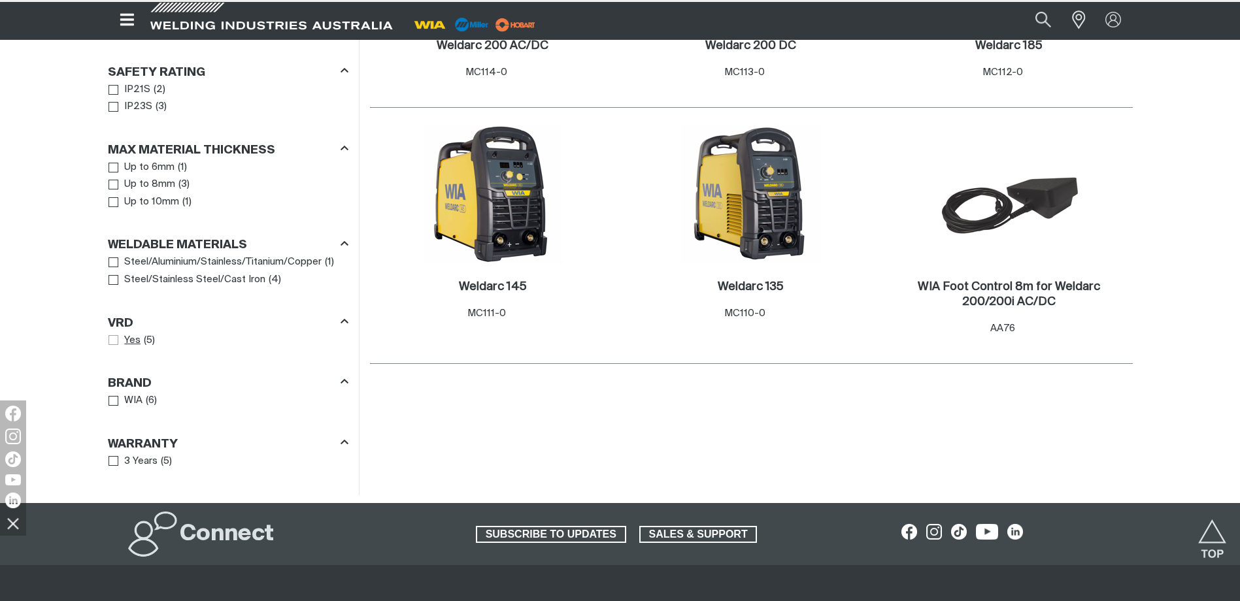
scroll to position [411, 0]
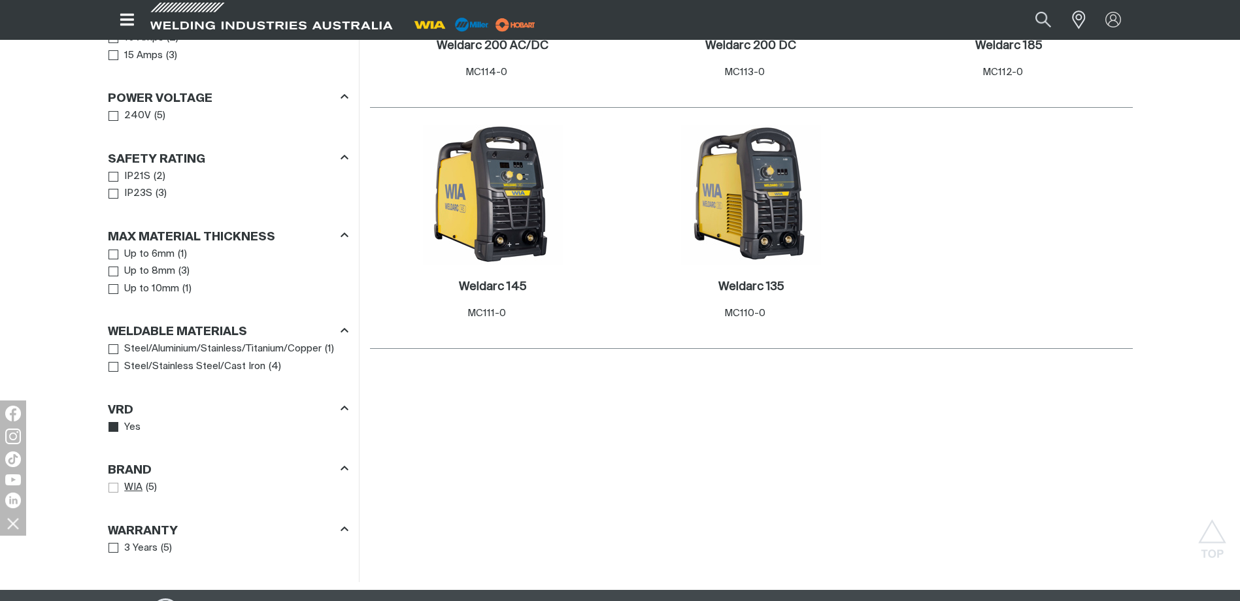
click at [113, 489] on span "Brand" at bounding box center [114, 488] width 10 height 10
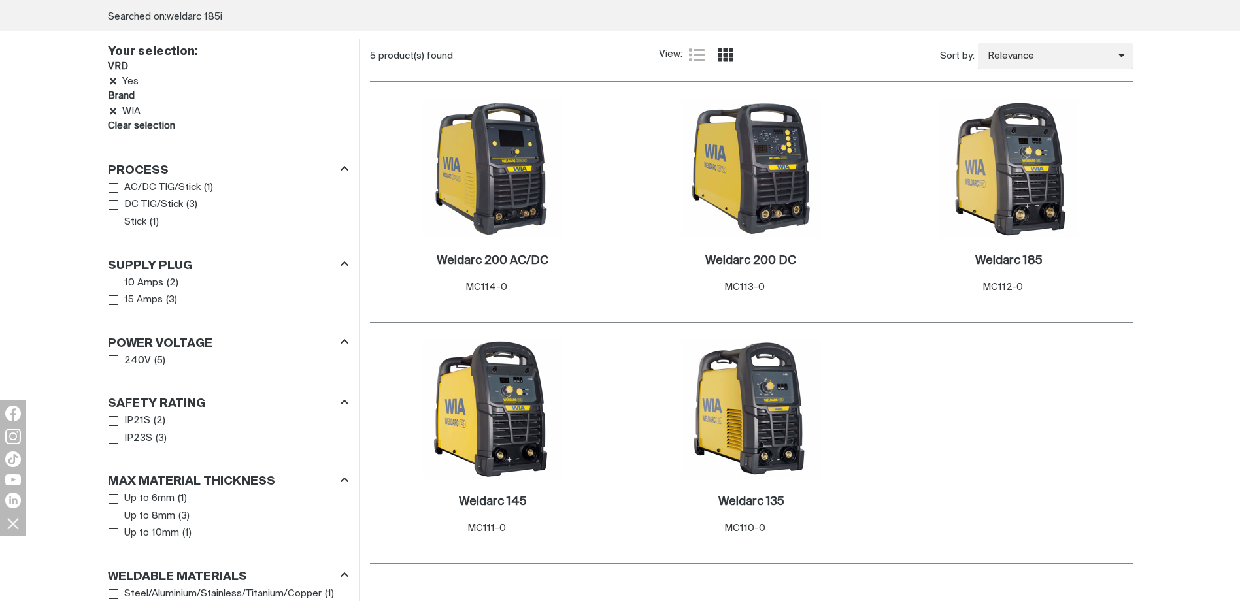
scroll to position [327, 0]
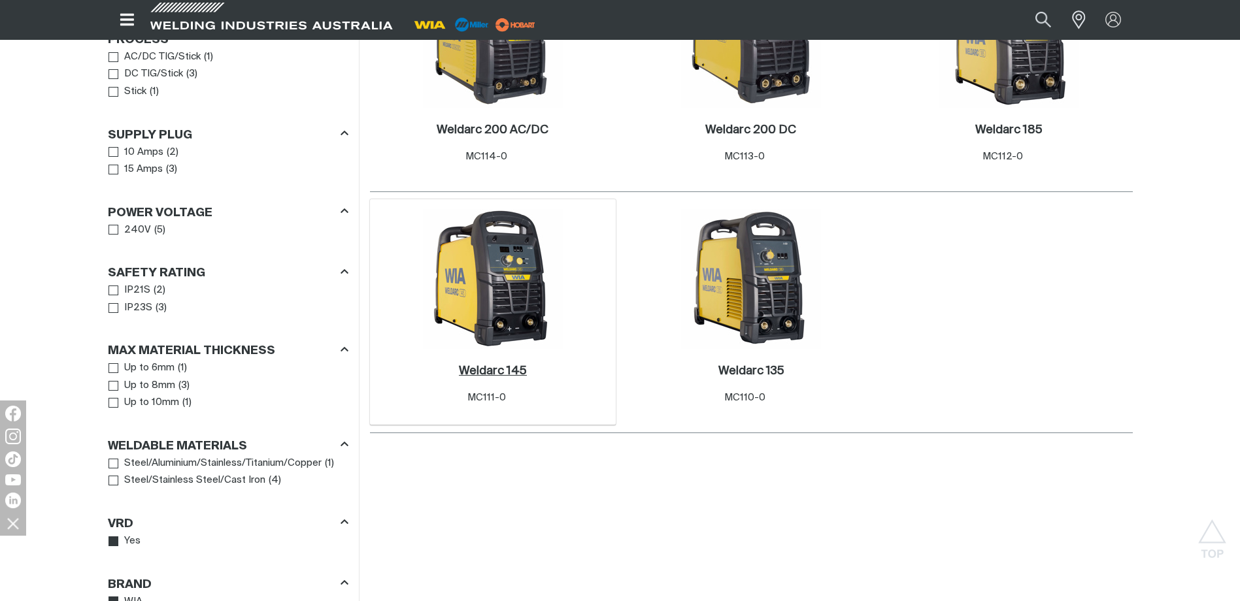
click at [497, 371] on h2 "Weldarc 145 ." at bounding box center [493, 371] width 68 height 12
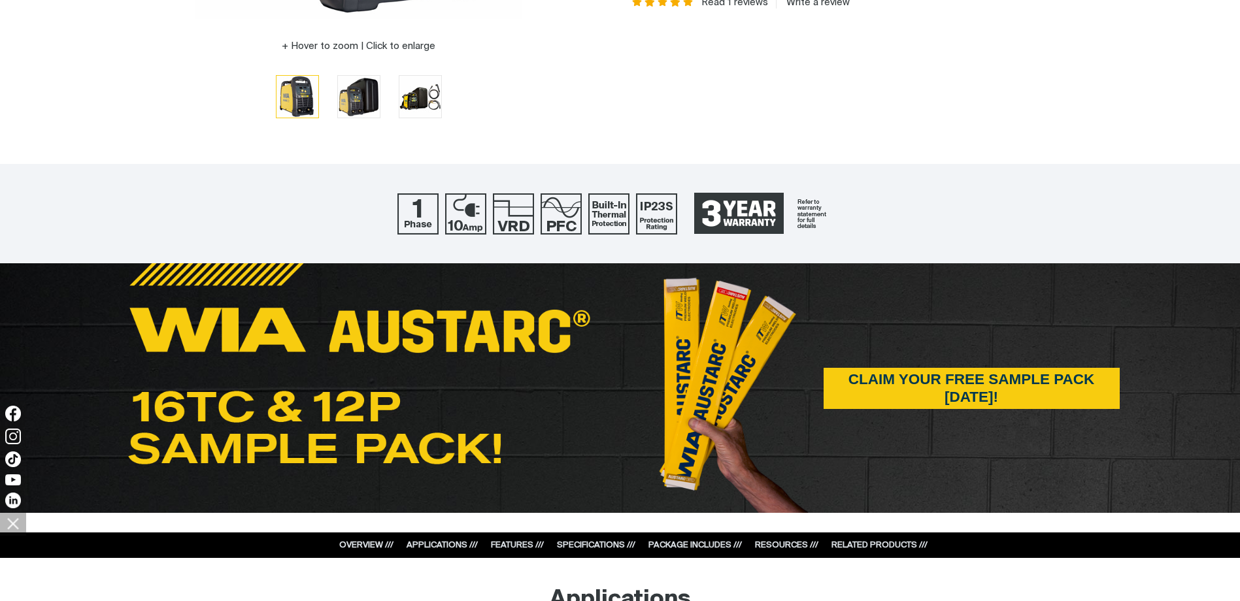
scroll to position [523, 0]
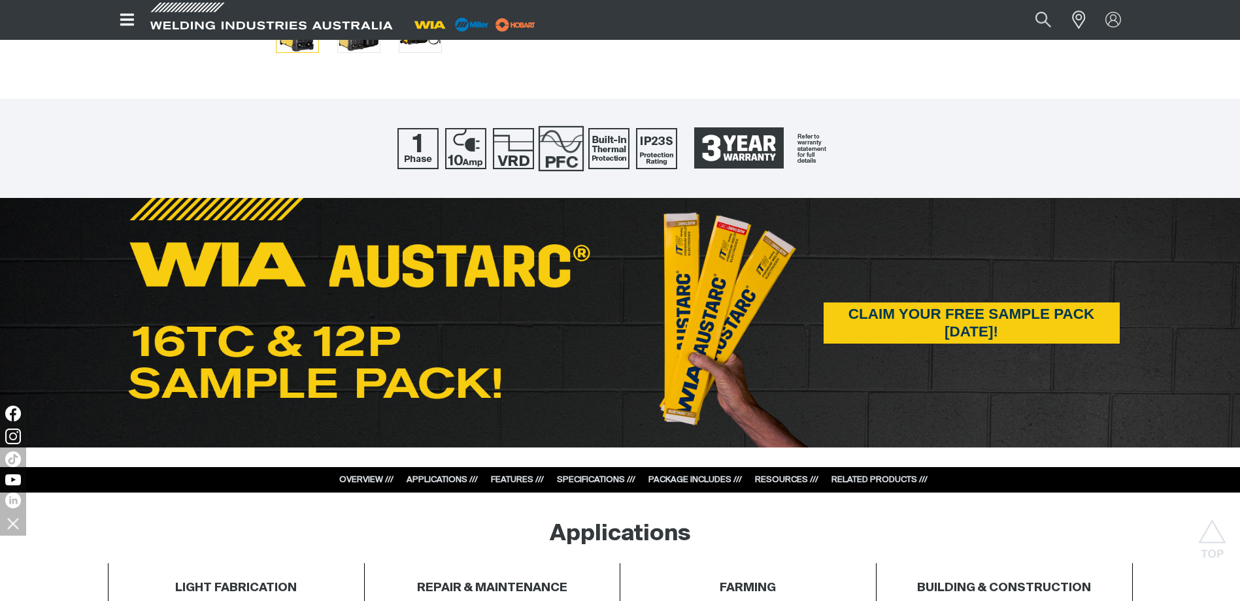
click at [558, 156] on img at bounding box center [560, 147] width 45 height 45
